Goal: Task Accomplishment & Management: Complete application form

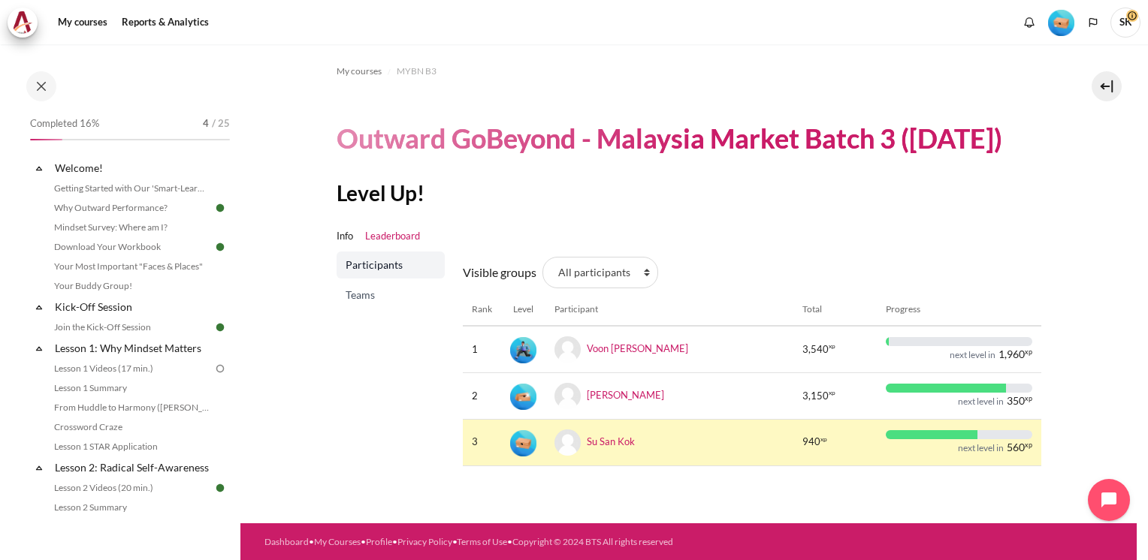
scroll to position [129, 0]
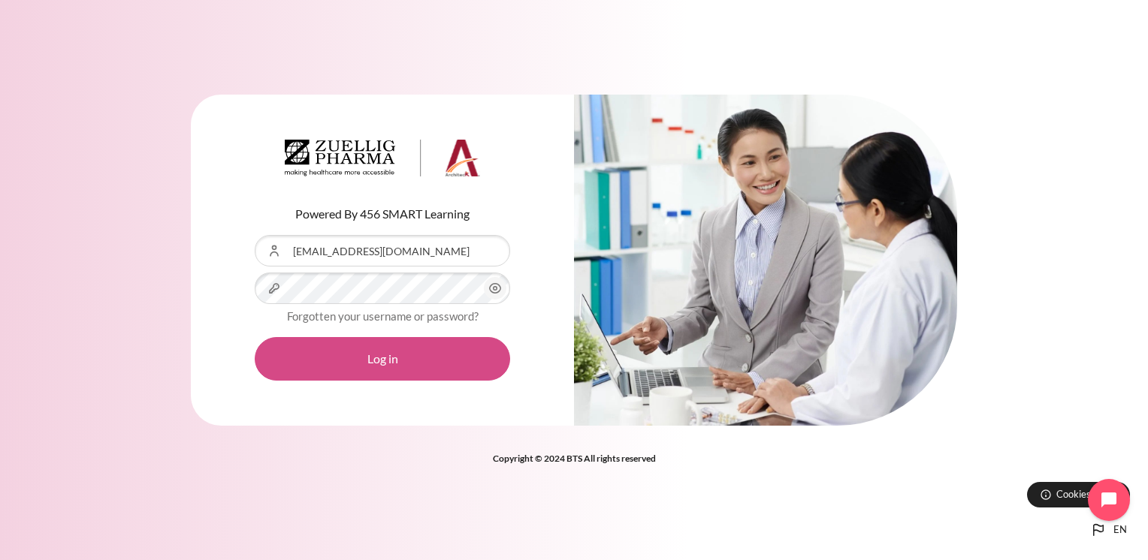
click at [394, 359] on button "Log in" at bounding box center [382, 359] width 255 height 44
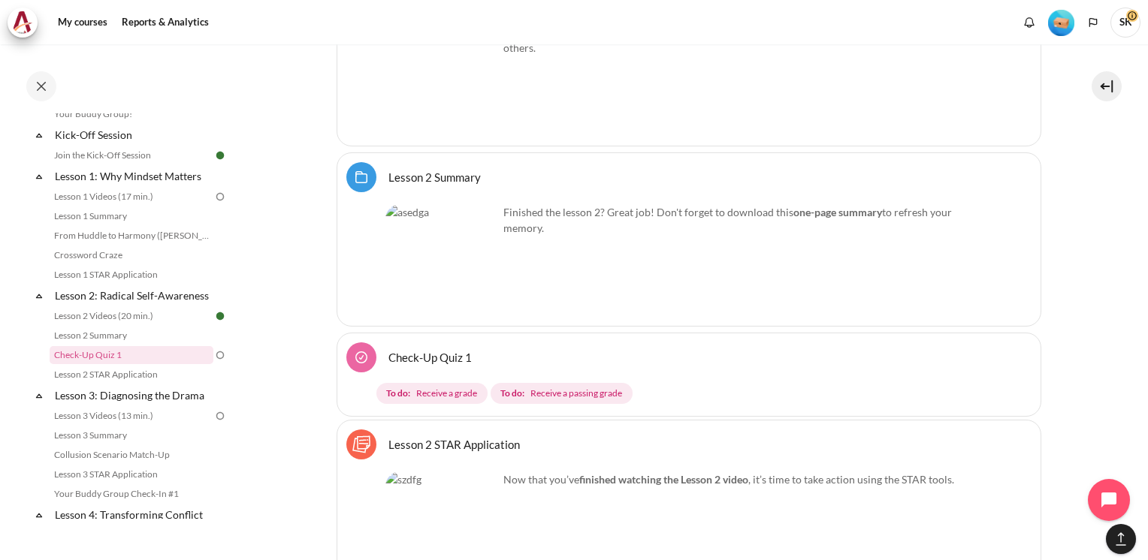
scroll to position [3895, 0]
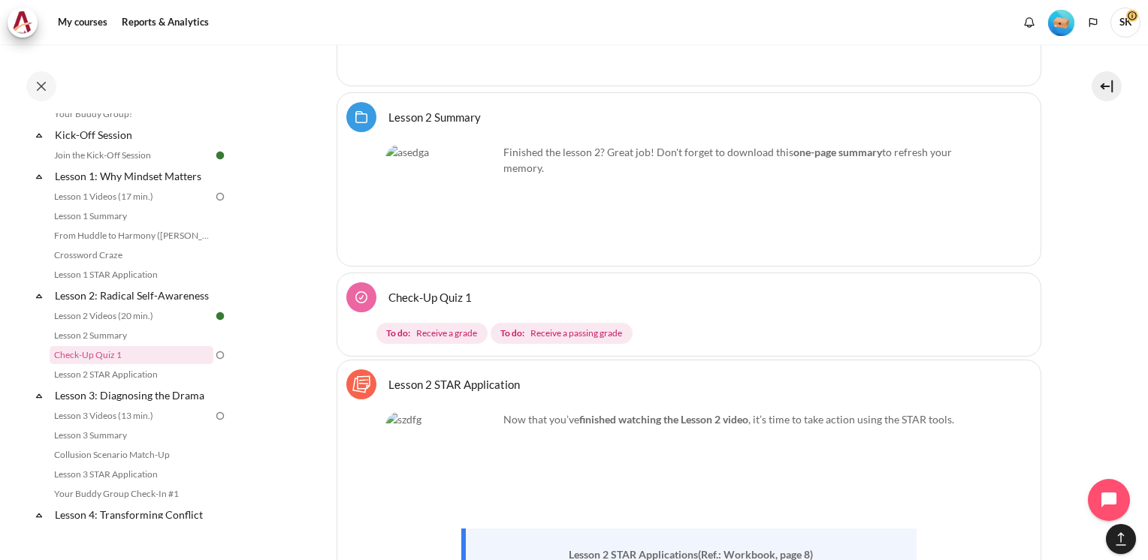
click at [388, 290] on link "Check-Up Quiz 1" at bounding box center [429, 297] width 83 height 14
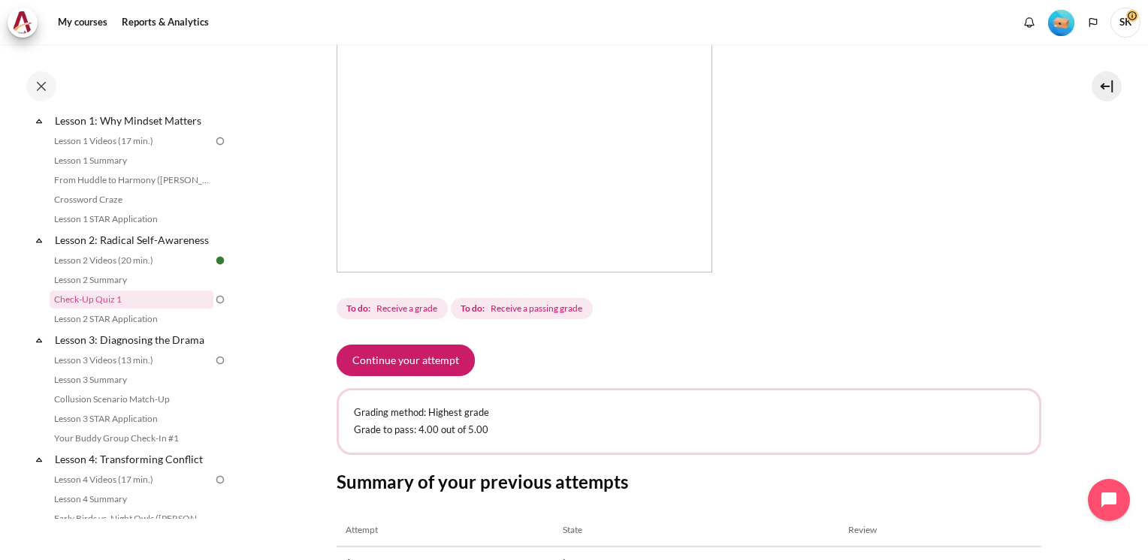
scroll to position [368, 0]
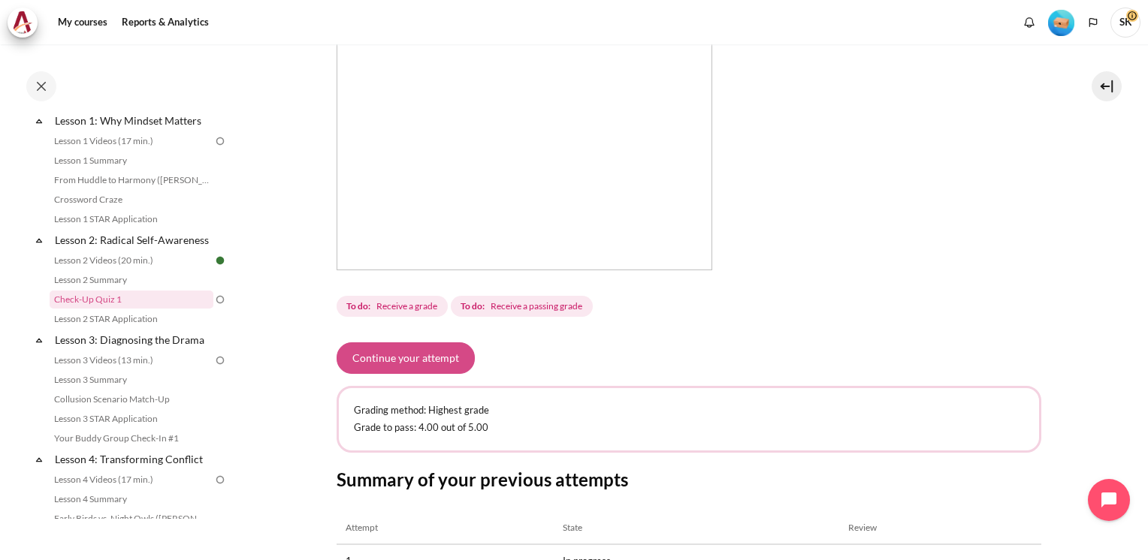
click at [404, 355] on button "Continue your attempt" at bounding box center [406, 359] width 138 height 32
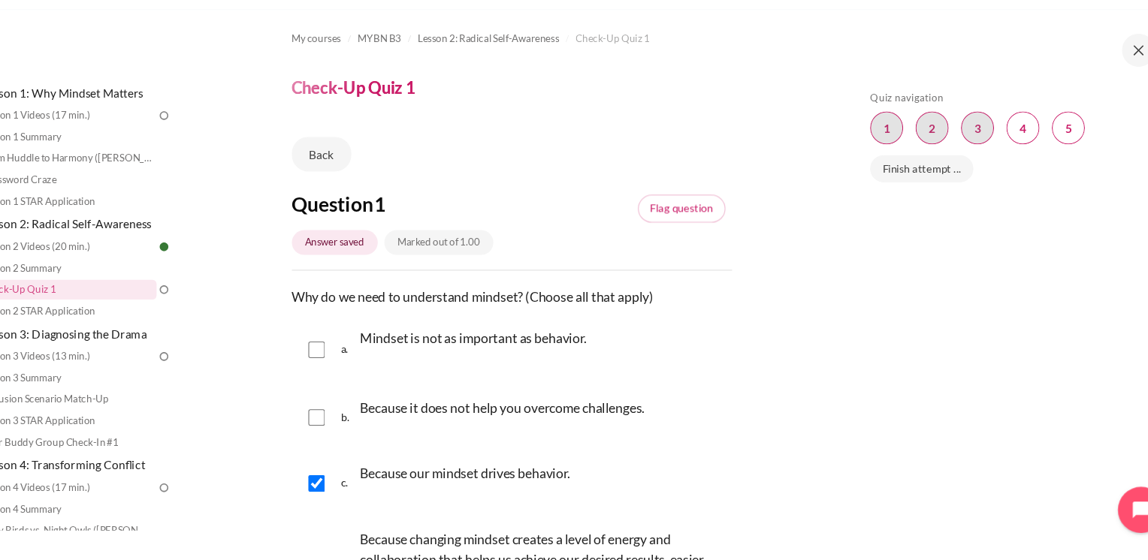
click at [1044, 366] on div "Skip Quiz navigation Quiz navigation Question 1 This page Question 2 This page …" at bounding box center [988, 313] width 267 height 388
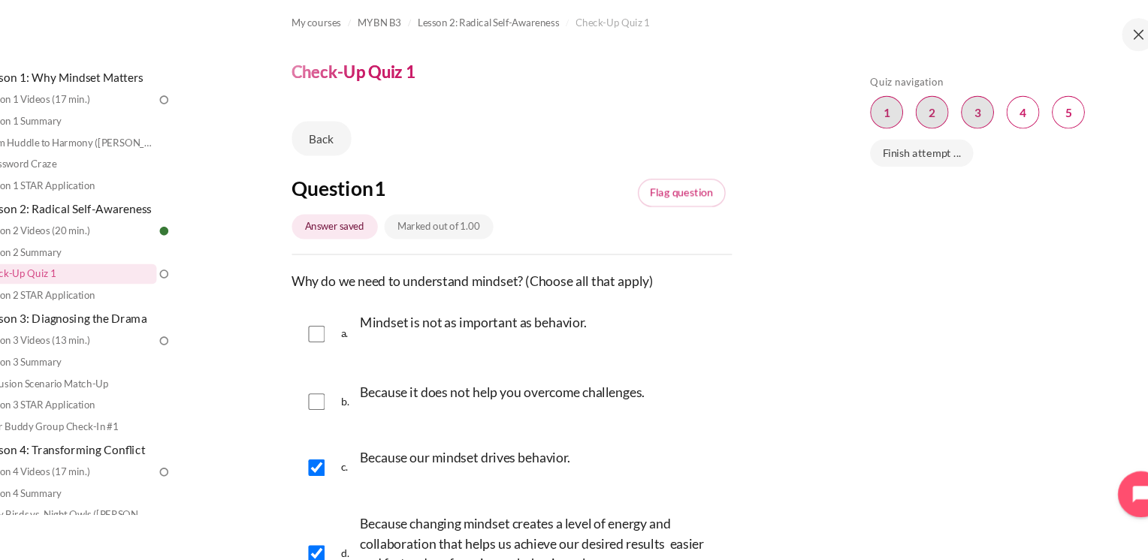
click at [987, 406] on div "Skip Quiz navigation Quiz navigation Question 1 This page Question 2 This page …" at bounding box center [988, 313] width 267 height 388
click at [986, 430] on div "Skip Quiz navigation Quiz navigation Question 1 This page Question 2 This page …" at bounding box center [988, 313] width 267 height 388
drag, startPoint x: 1114, startPoint y: 355, endPoint x: 1112, endPoint y: 436, distance: 81.2
click at [1112, 437] on div "Skip Quiz navigation Quiz navigation Question 1 This page Question 2 This page …" at bounding box center [988, 313] width 267 height 388
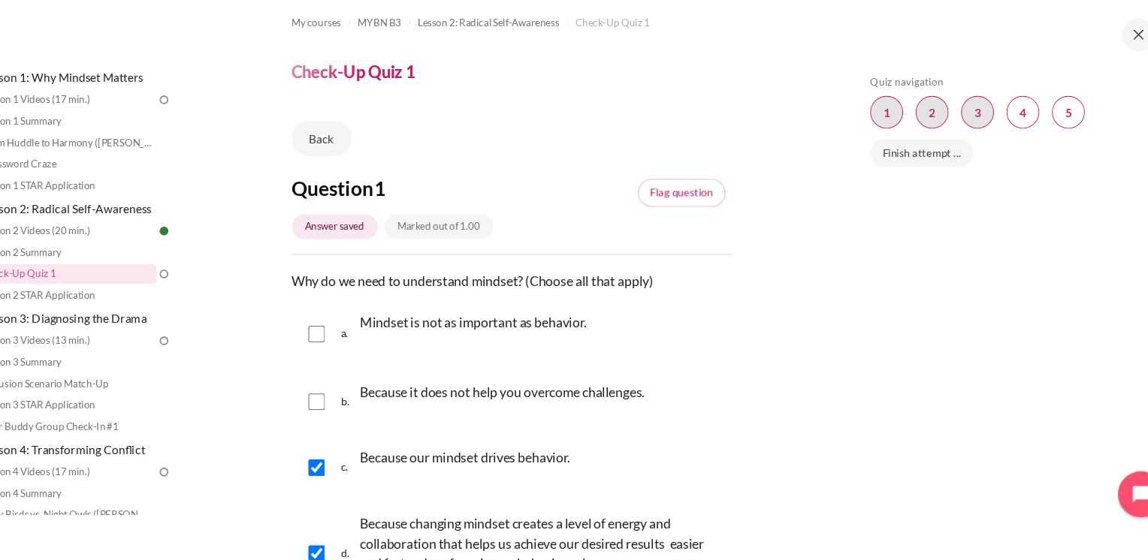
drag, startPoint x: 1050, startPoint y: 300, endPoint x: 914, endPoint y: 418, distance: 180.5
click at [991, 421] on div "Skip Quiz navigation Quiz navigation Question 1 This page Question 2 This page …" at bounding box center [988, 313] width 267 height 388
drag, startPoint x: 914, startPoint y: 418, endPoint x: 905, endPoint y: 419, distance: 8.3
click at [911, 419] on div "Skip Quiz navigation Quiz navigation Question 1 This page Question 2 This page …" at bounding box center [988, 313] width 267 height 388
click at [867, 418] on div "Skip Quiz navigation Quiz navigation Question 1 This page Question 2 This page …" at bounding box center [988, 313] width 267 height 388
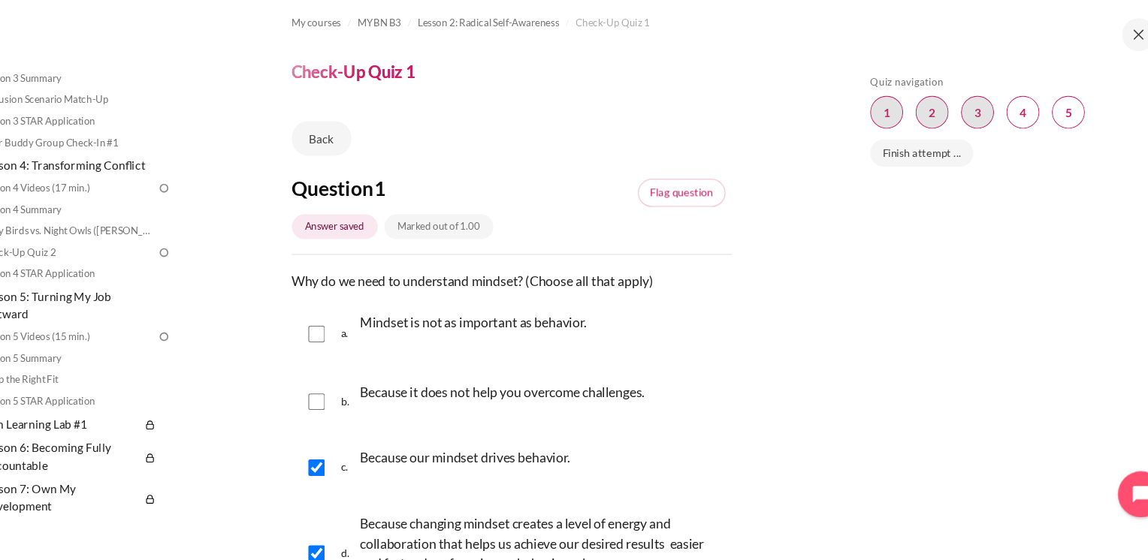
scroll to position [488, 0]
click at [900, 425] on div "Skip Quiz navigation Quiz navigation Question 1 This page Question 2 This page …" at bounding box center [988, 313] width 267 height 388
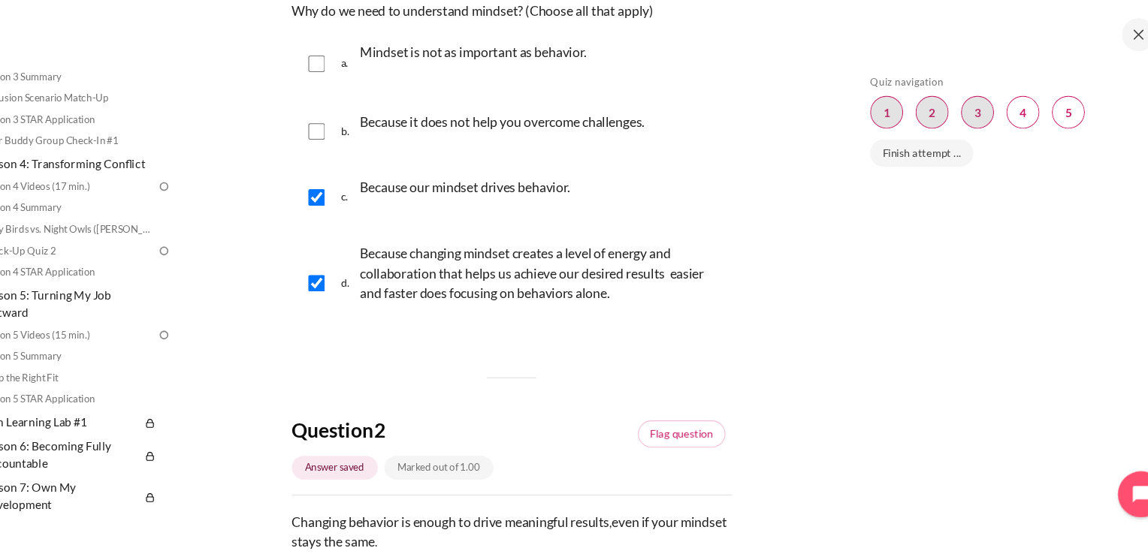
scroll to position [270, 0]
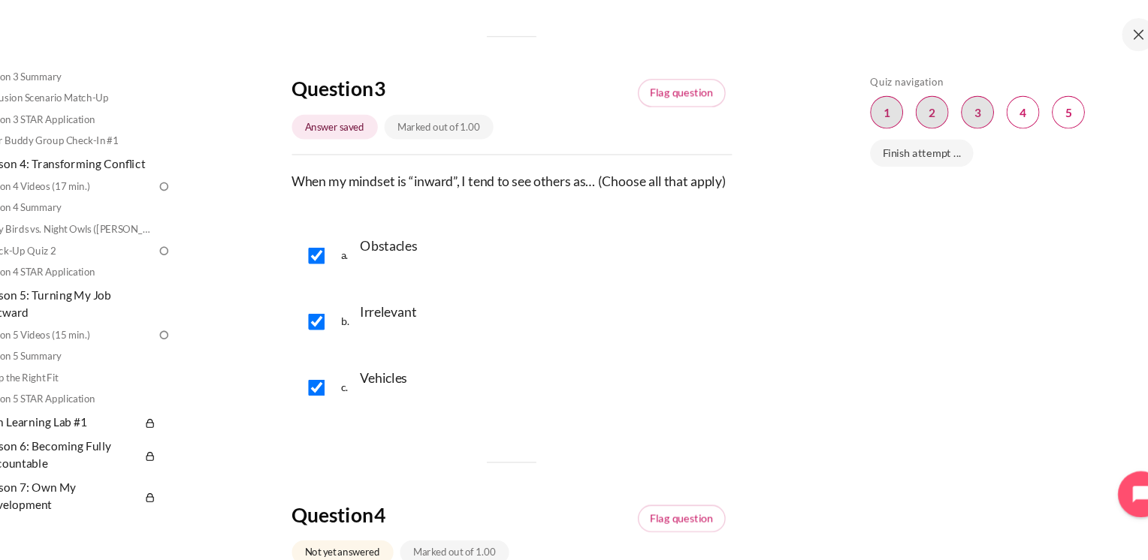
scroll to position [872, 0]
click at [724, 455] on div "Question 1 Answer saved Marked out of 1.00 Flag question Question text Why do w…" at bounding box center [537, 410] width 400 height 2143
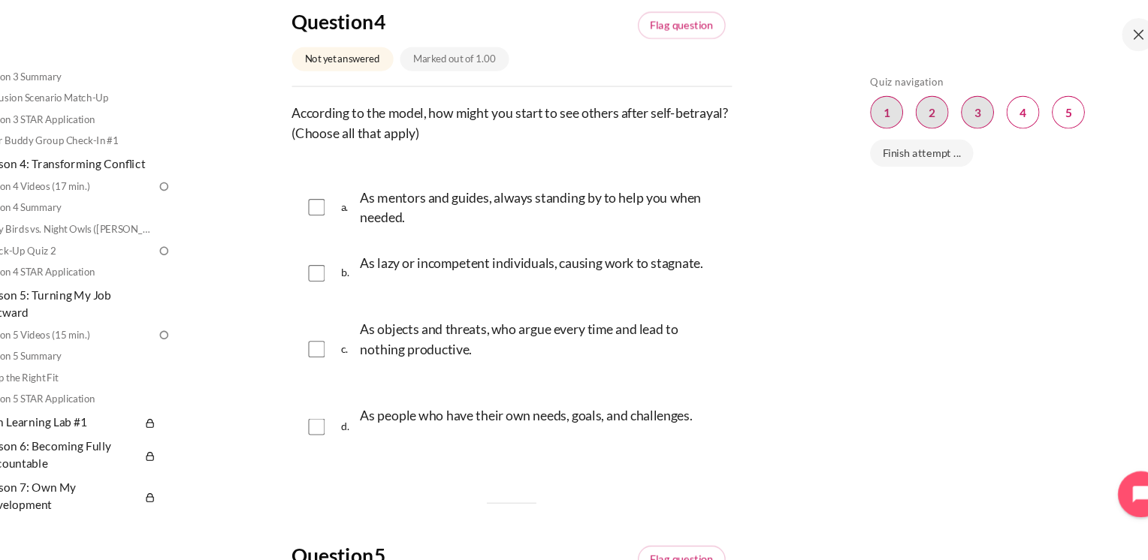
scroll to position [1322, 0]
click at [357, 244] on input "Content" at bounding box center [359, 236] width 15 height 15
checkbox input "true"
click at [362, 304] on input "Content" at bounding box center [359, 296] width 15 height 15
checkbox input "true"
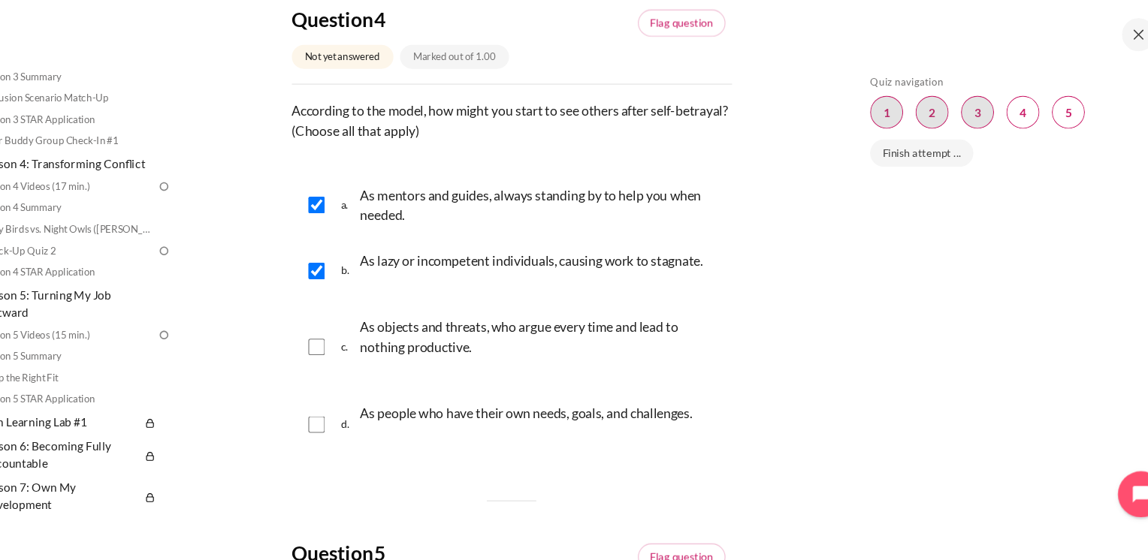
click at [361, 373] on input "Content" at bounding box center [359, 365] width 15 height 15
checkbox input "true"
click at [358, 444] on input "Content" at bounding box center [359, 436] width 15 height 15
checkbox input "true"
drag, startPoint x: 364, startPoint y: 315, endPoint x: 355, endPoint y: 328, distance: 15.6
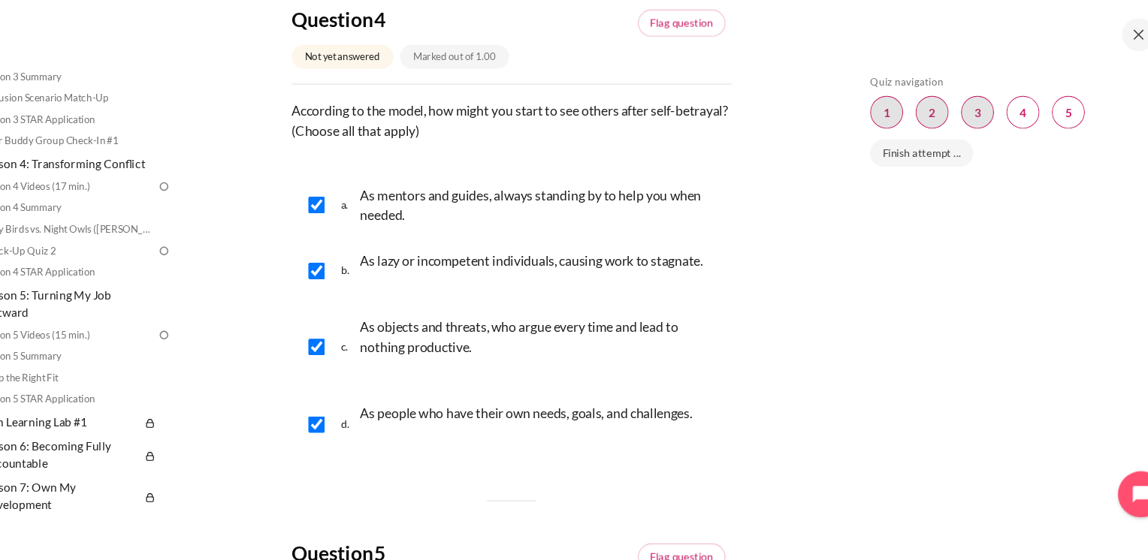
click at [361, 304] on input "Content" at bounding box center [359, 296] width 15 height 15
checkbox input "false"
click at [352, 391] on div "c. As objects and threats, who argue every time and lead to nothing productive." at bounding box center [537, 365] width 400 height 75
click at [361, 373] on input "Content" at bounding box center [359, 365] width 15 height 15
checkbox input "false"
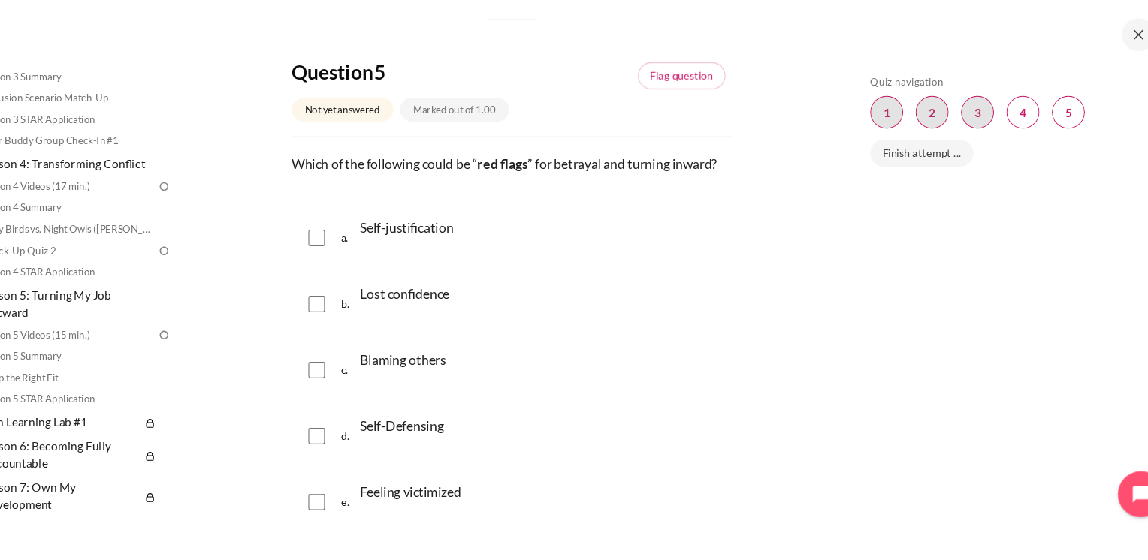
scroll to position [1773, 0]
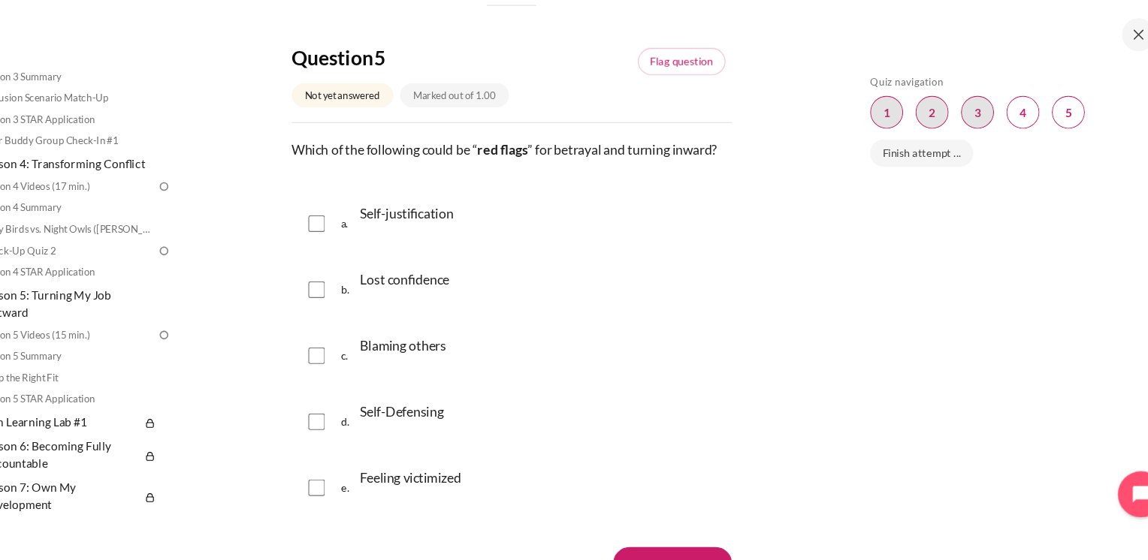
click at [359, 261] on input "Content" at bounding box center [359, 253] width 15 height 15
checkbox input "true"
click at [352, 322] on input "Content" at bounding box center [359, 314] width 15 height 15
checkbox input "true"
click at [357, 382] on input "Content" at bounding box center [359, 374] width 15 height 15
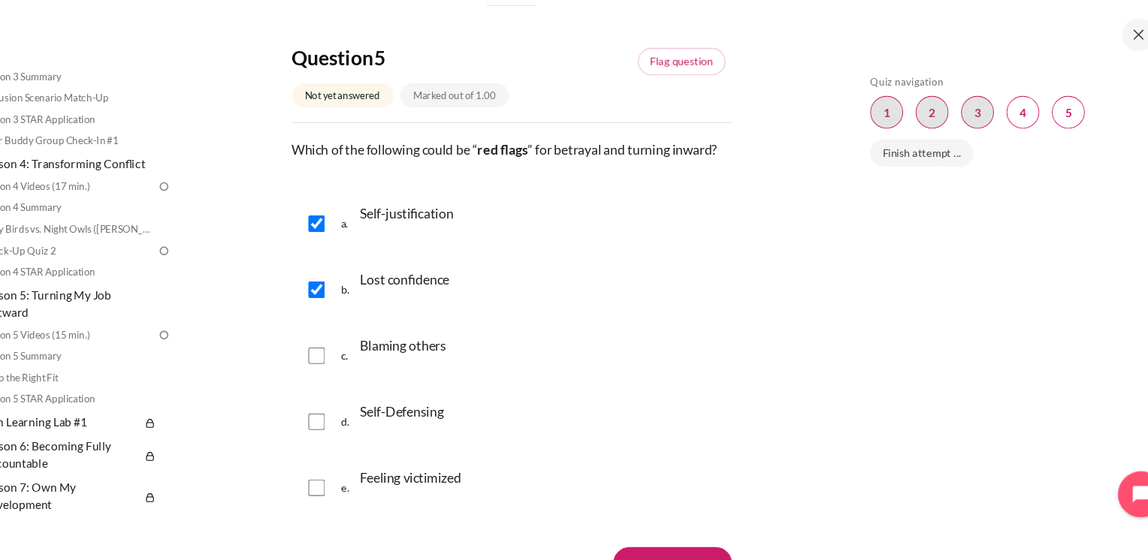
checkbox input "true"
click at [356, 442] on input "Content" at bounding box center [359, 434] width 15 height 15
checkbox input "true"
click at [361, 502] on input "Content" at bounding box center [359, 494] width 15 height 15
checkbox input "true"
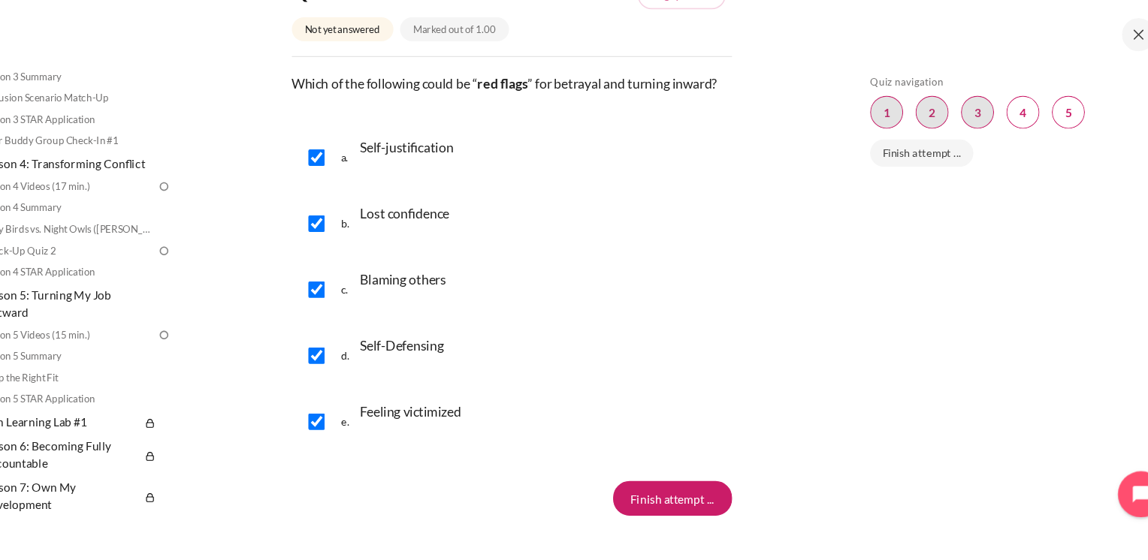
scroll to position [1863, 0]
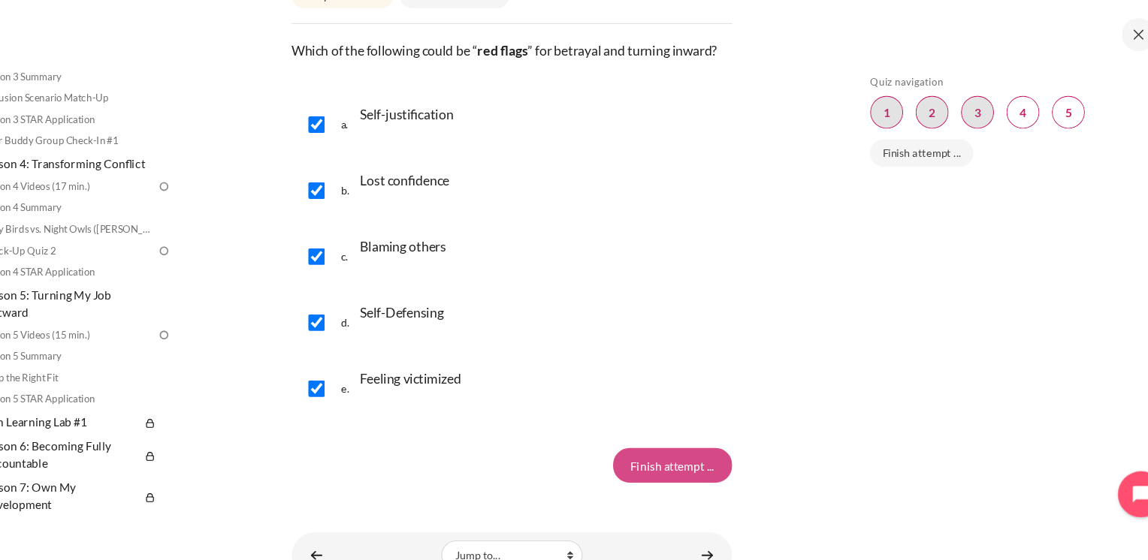
click at [690, 490] on input "Finish attempt ..." at bounding box center [683, 474] width 108 height 32
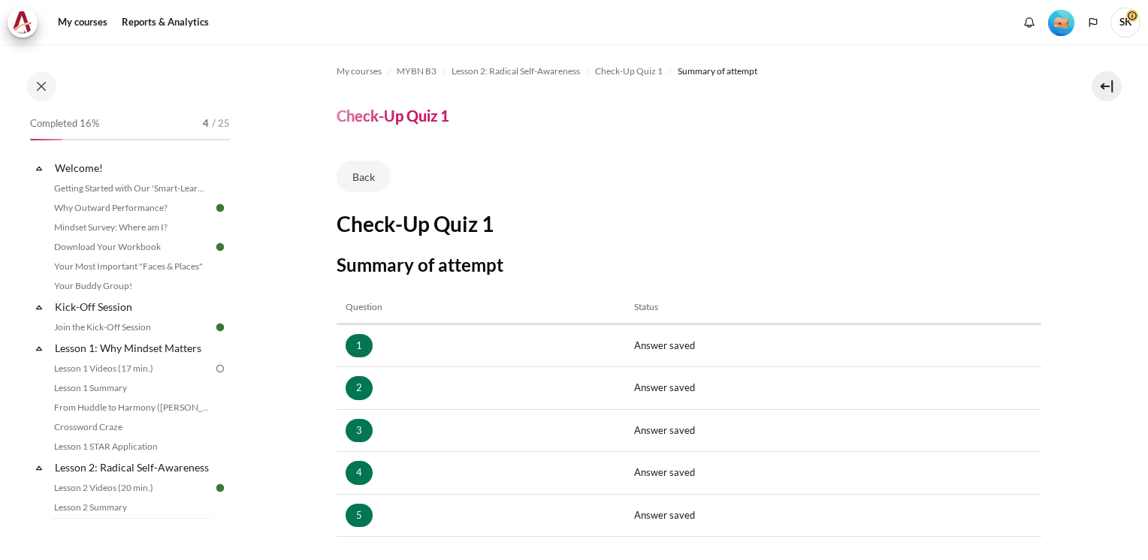
scroll to position [210, 0]
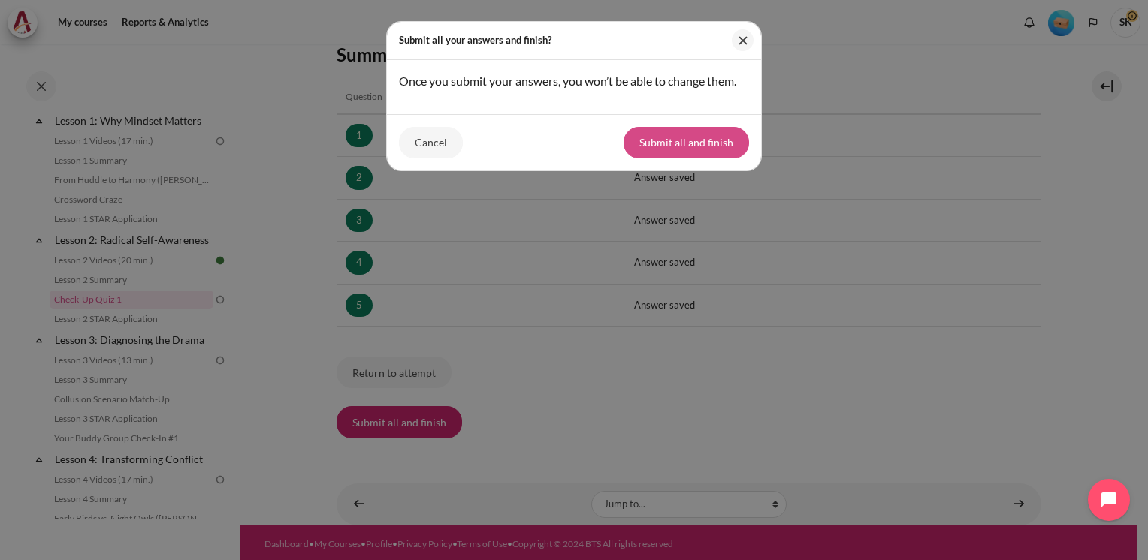
click at [687, 141] on button "Submit all and finish" at bounding box center [686, 143] width 125 height 32
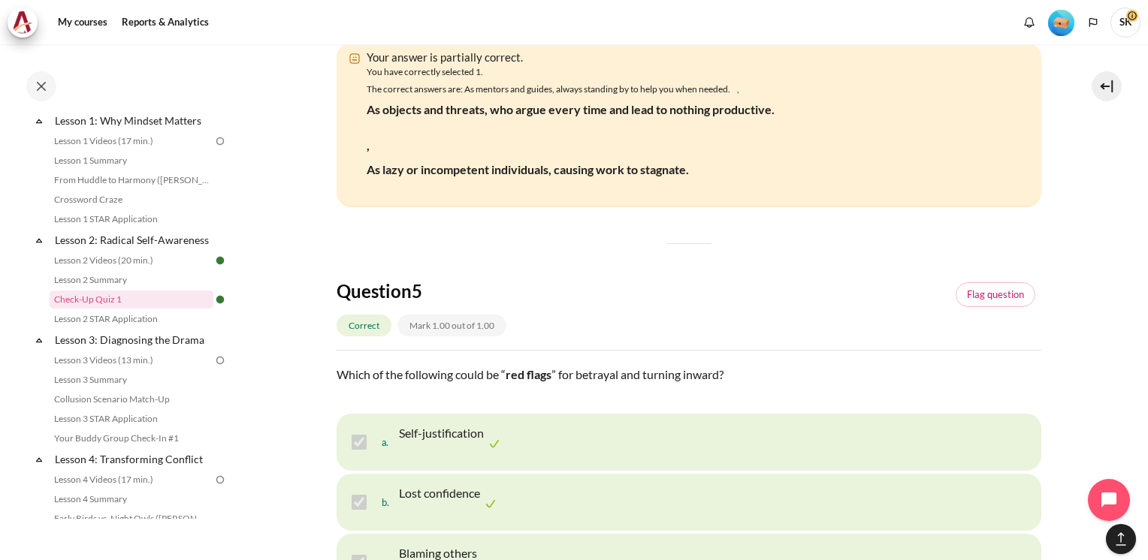
scroll to position [2296, 0]
